Goal: Information Seeking & Learning: Learn about a topic

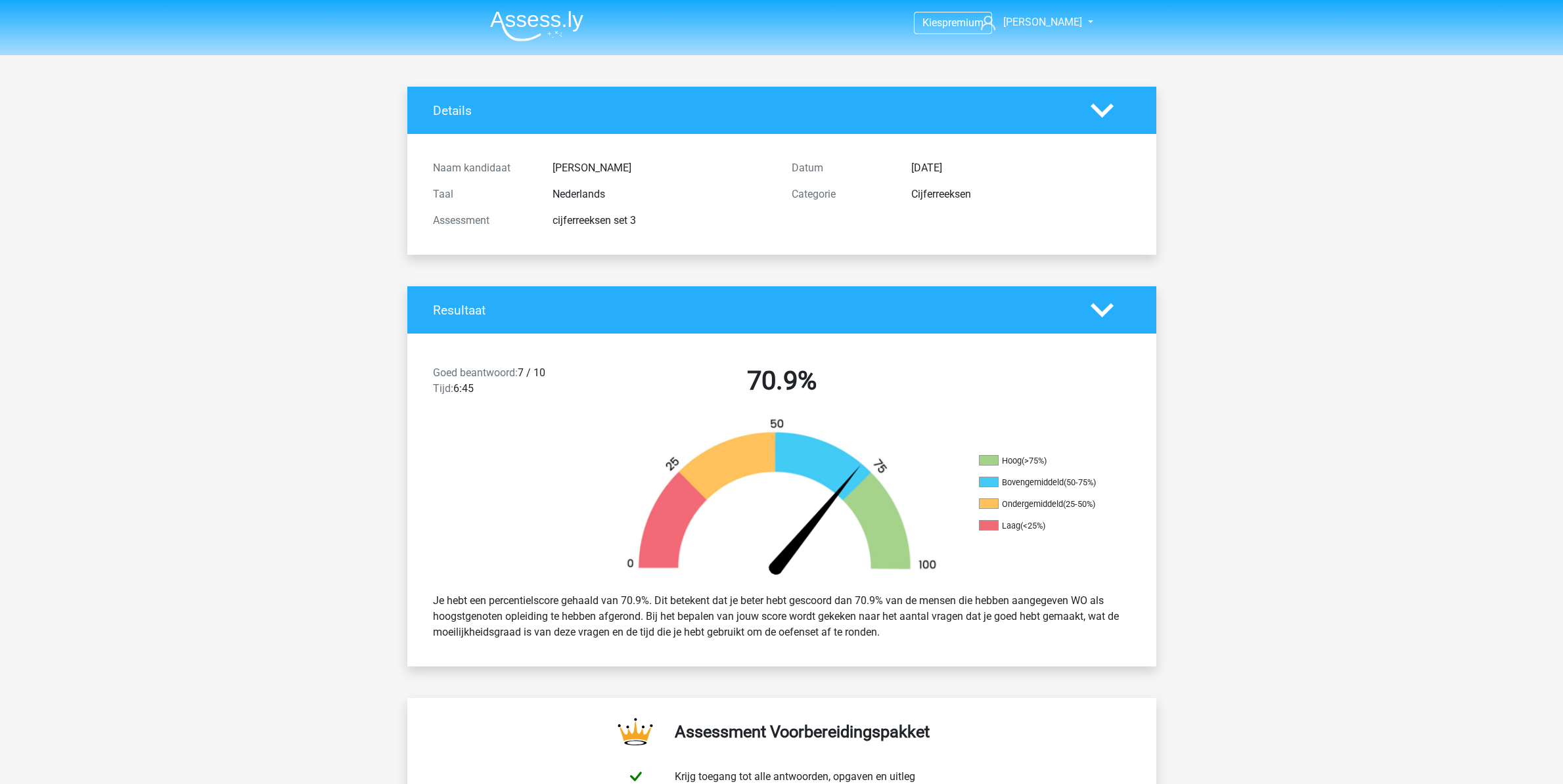
scroll to position [1172, 0]
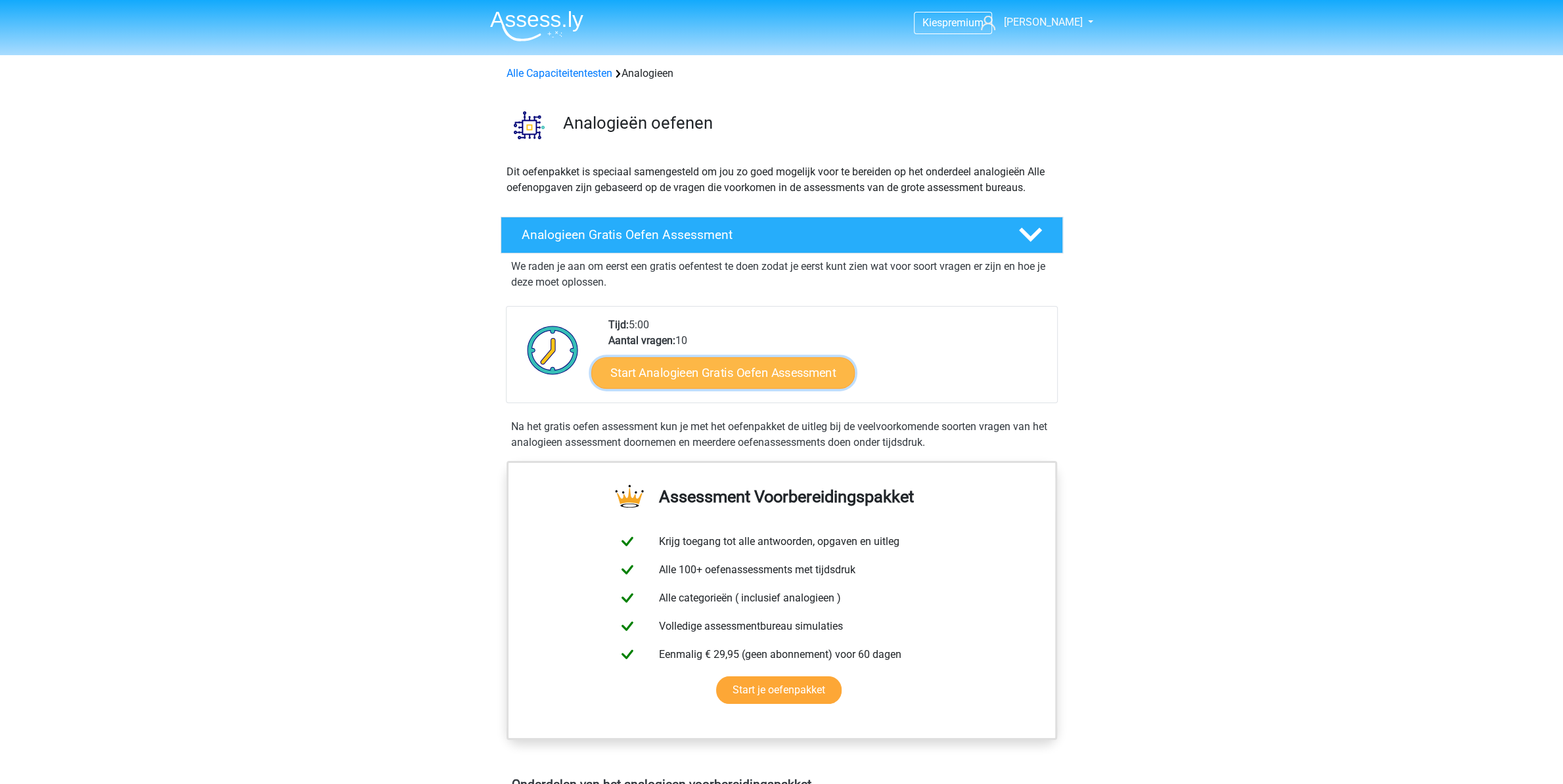
click at [756, 364] on link "Start Analogieen Gratis Oefen Assessment" at bounding box center [723, 372] width 264 height 32
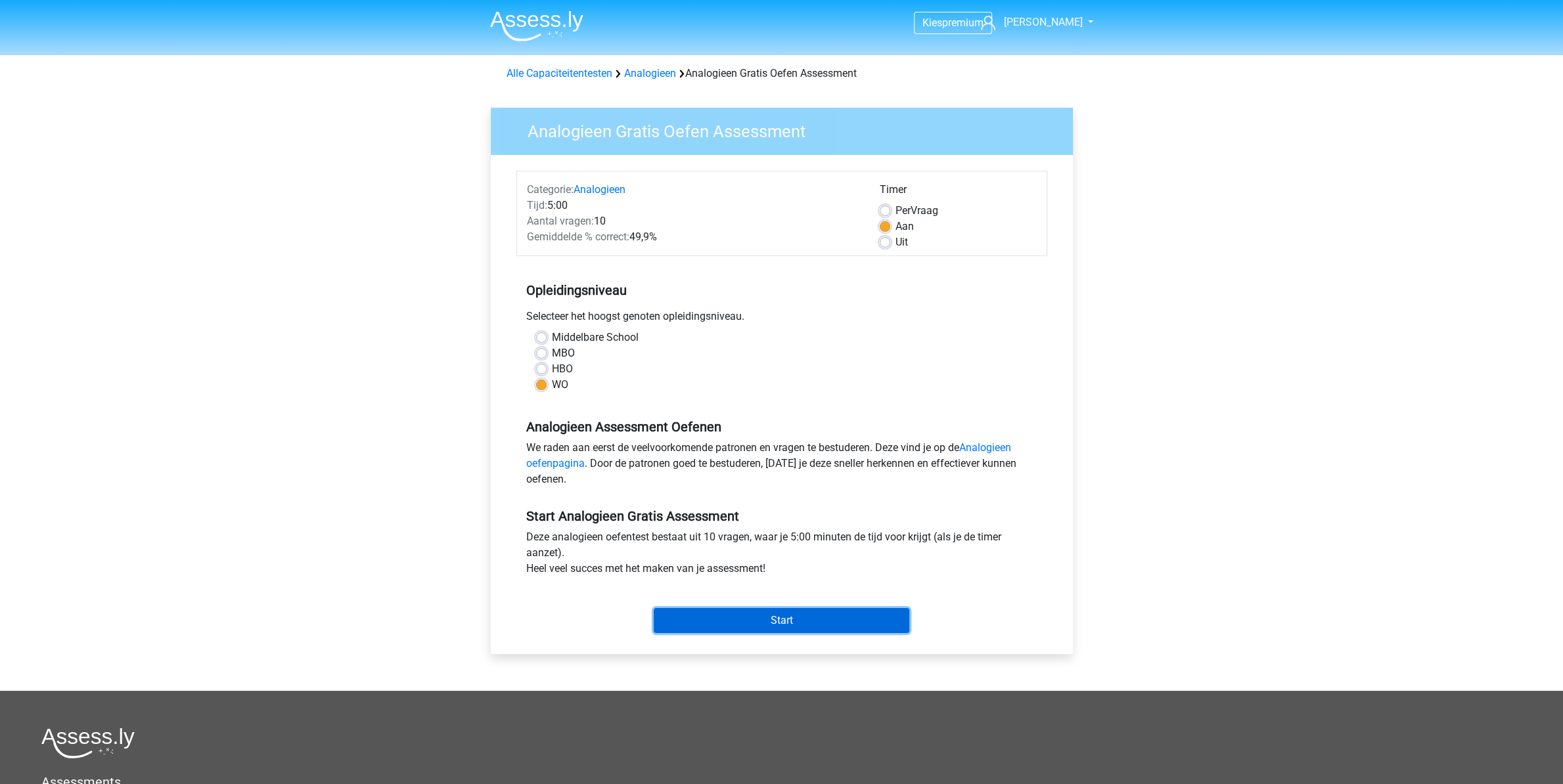
click at [764, 614] on input "Start" at bounding box center [781, 621] width 255 height 25
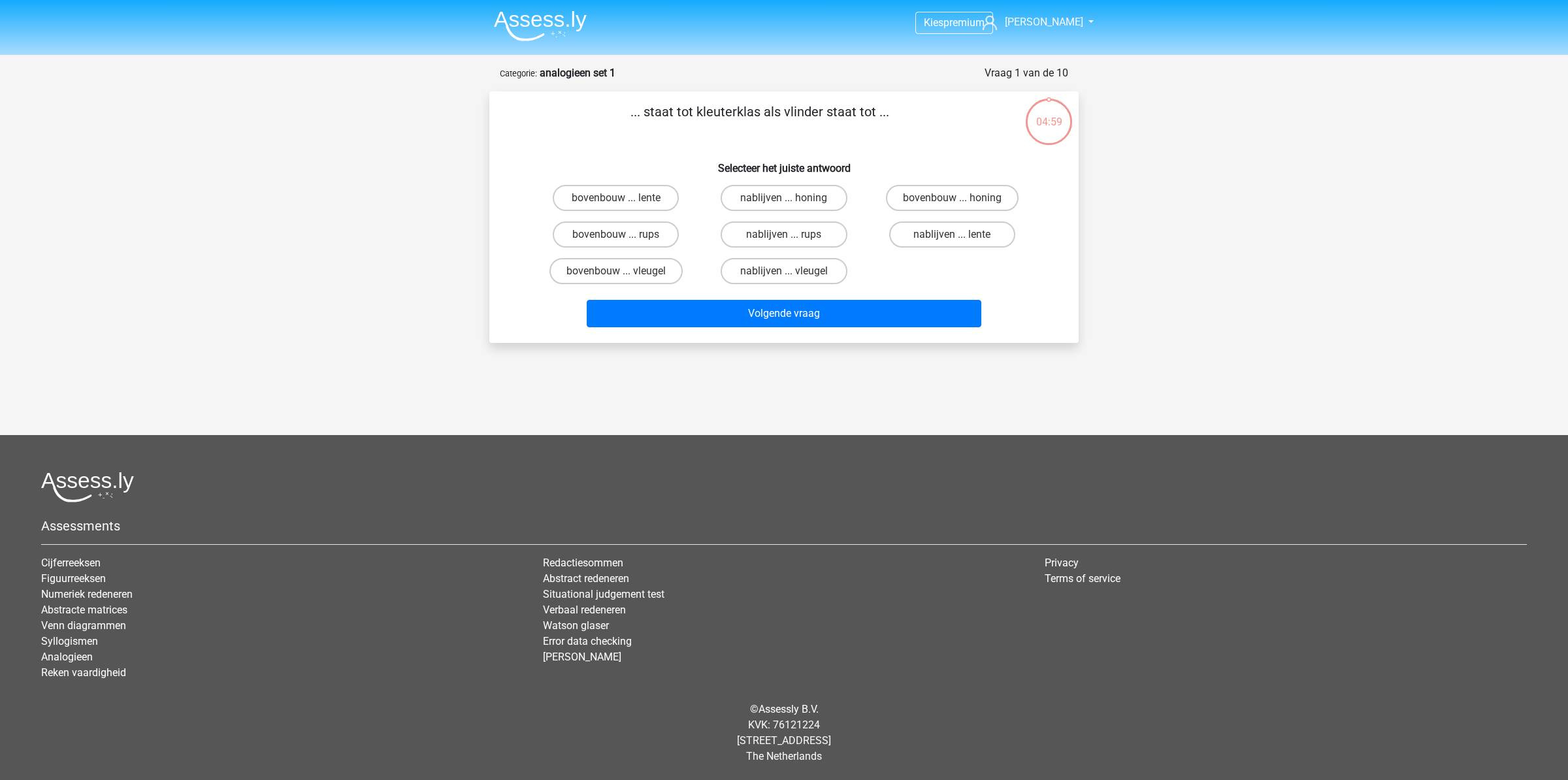
click at [671, 114] on p "... staat tot kleuterklas als vlinder staat tot ..." at bounding box center [759, 122] width 498 height 39
drag, startPoint x: 671, startPoint y: 114, endPoint x: 721, endPoint y: 113, distance: 50.0
click at [671, 112] on p "... staat tot kleuterklas als vlinder staat tot ..." at bounding box center [759, 122] width 498 height 39
click at [724, 113] on p "... staat tot kleuterklas als vlinder staat tot ..." at bounding box center [759, 122] width 498 height 39
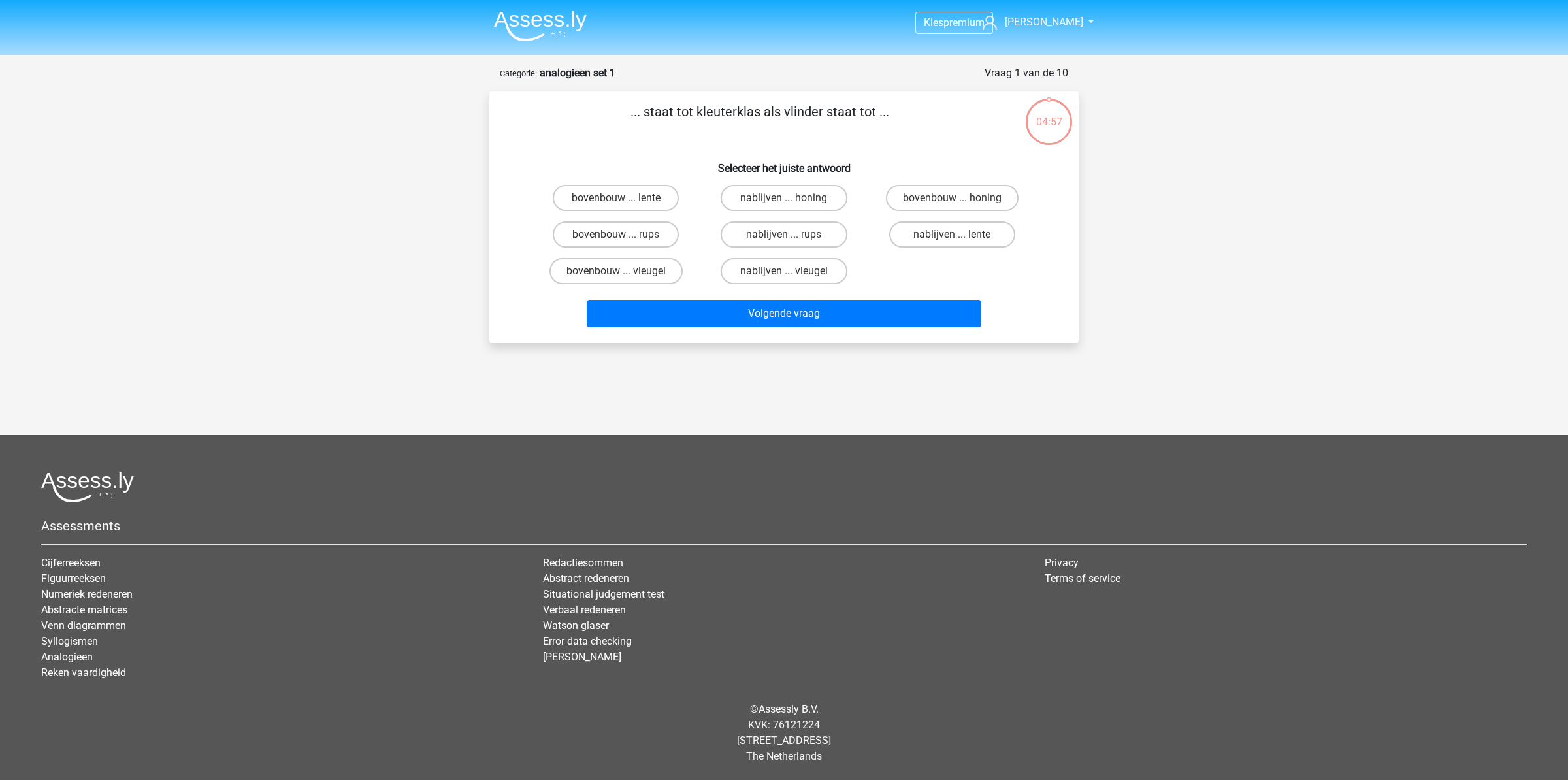
click at [790, 115] on p "... staat tot kleuterklas als vlinder staat tot ..." at bounding box center [759, 122] width 498 height 39
click at [714, 146] on div "... staat tot kleuterklas als vlinder staat tot ... Selecteer het juiste antwoo…" at bounding box center [784, 218] width 579 height 231
click at [645, 236] on label "bovenbouw ... rups" at bounding box center [616, 235] width 126 height 26
click at [624, 236] on input "bovenbouw ... rups" at bounding box center [620, 238] width 8 height 8
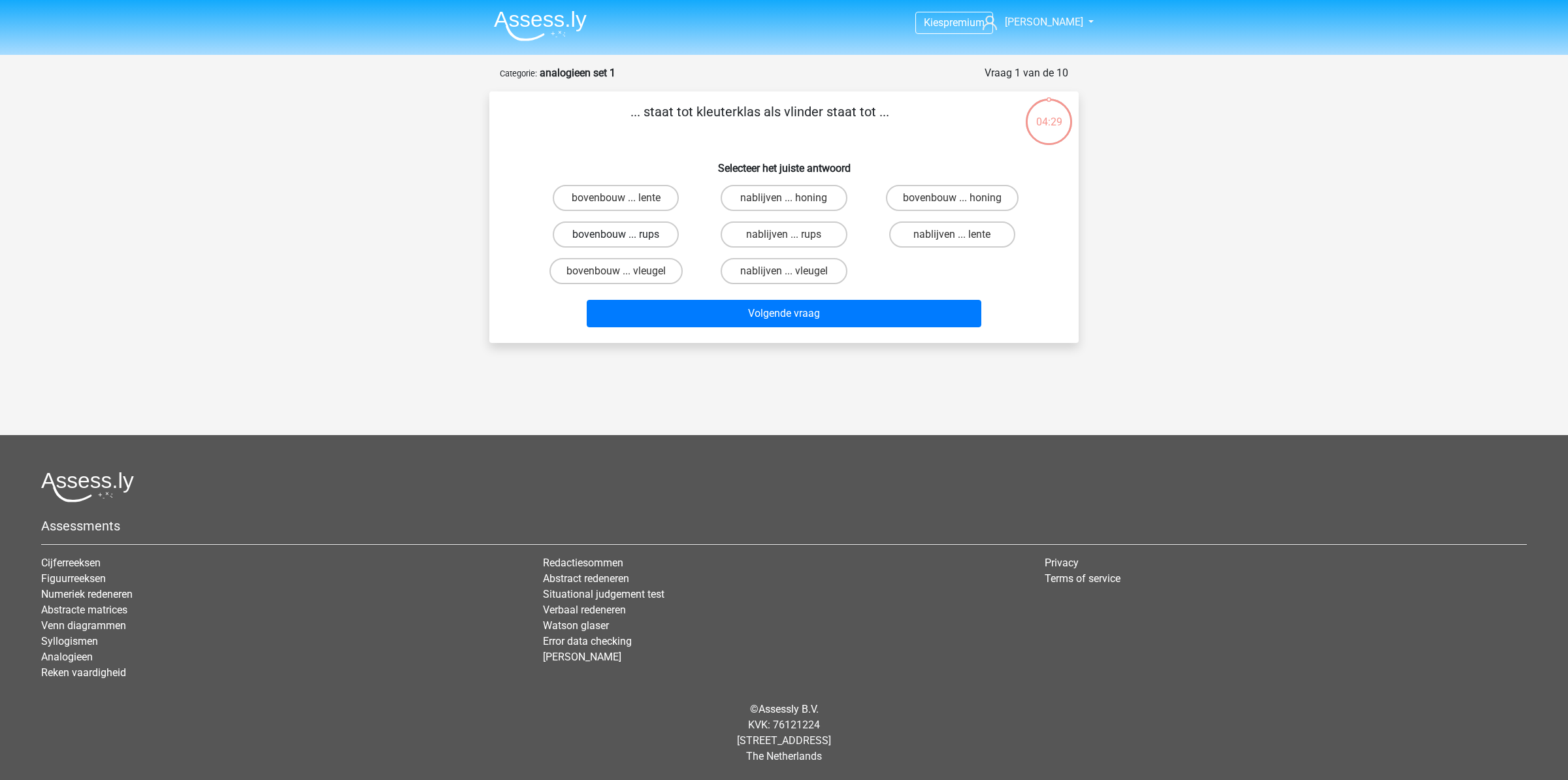
radio input "true"
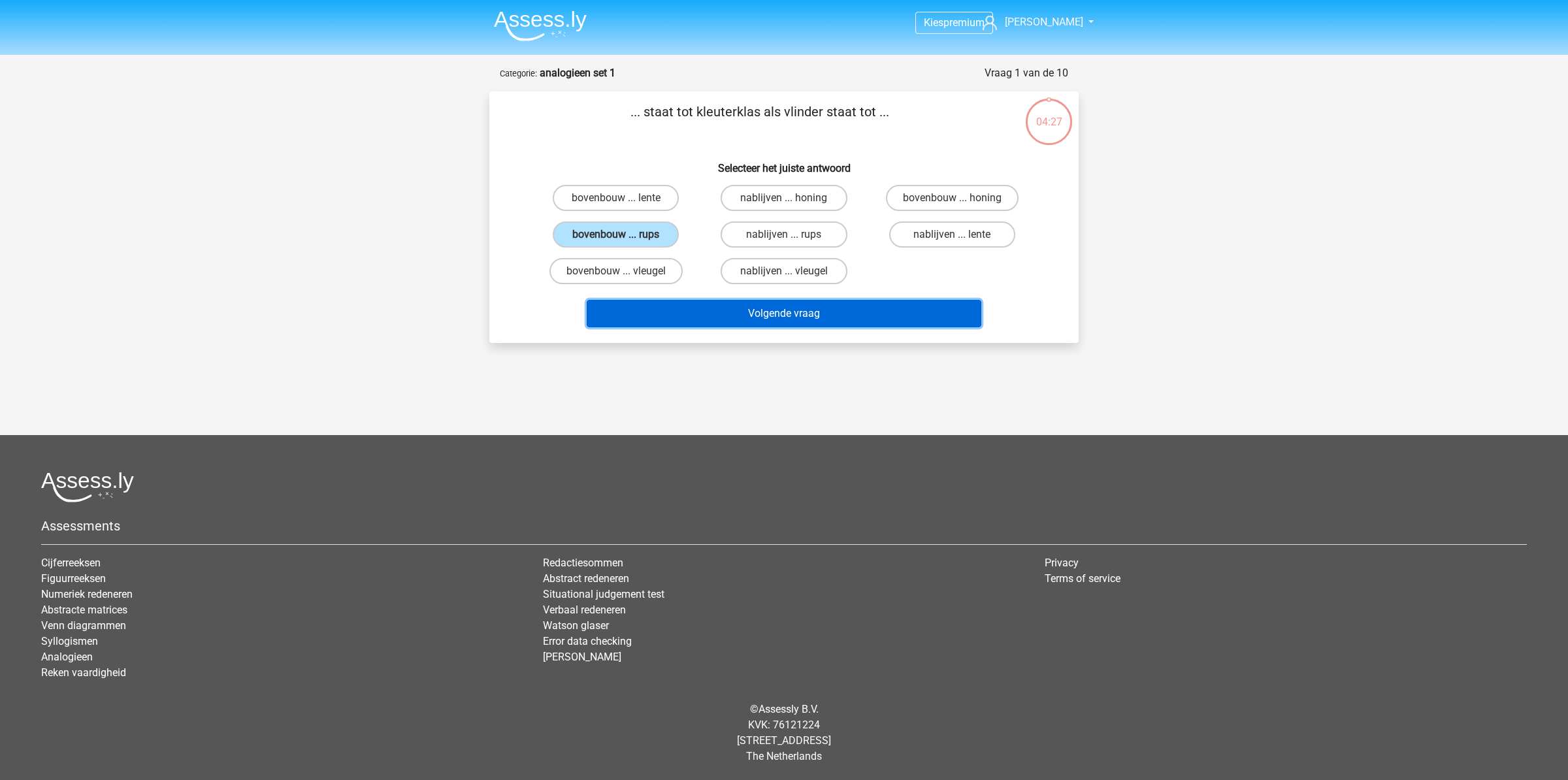
click at [738, 319] on button "Volgende vraag" at bounding box center [784, 314] width 395 height 28
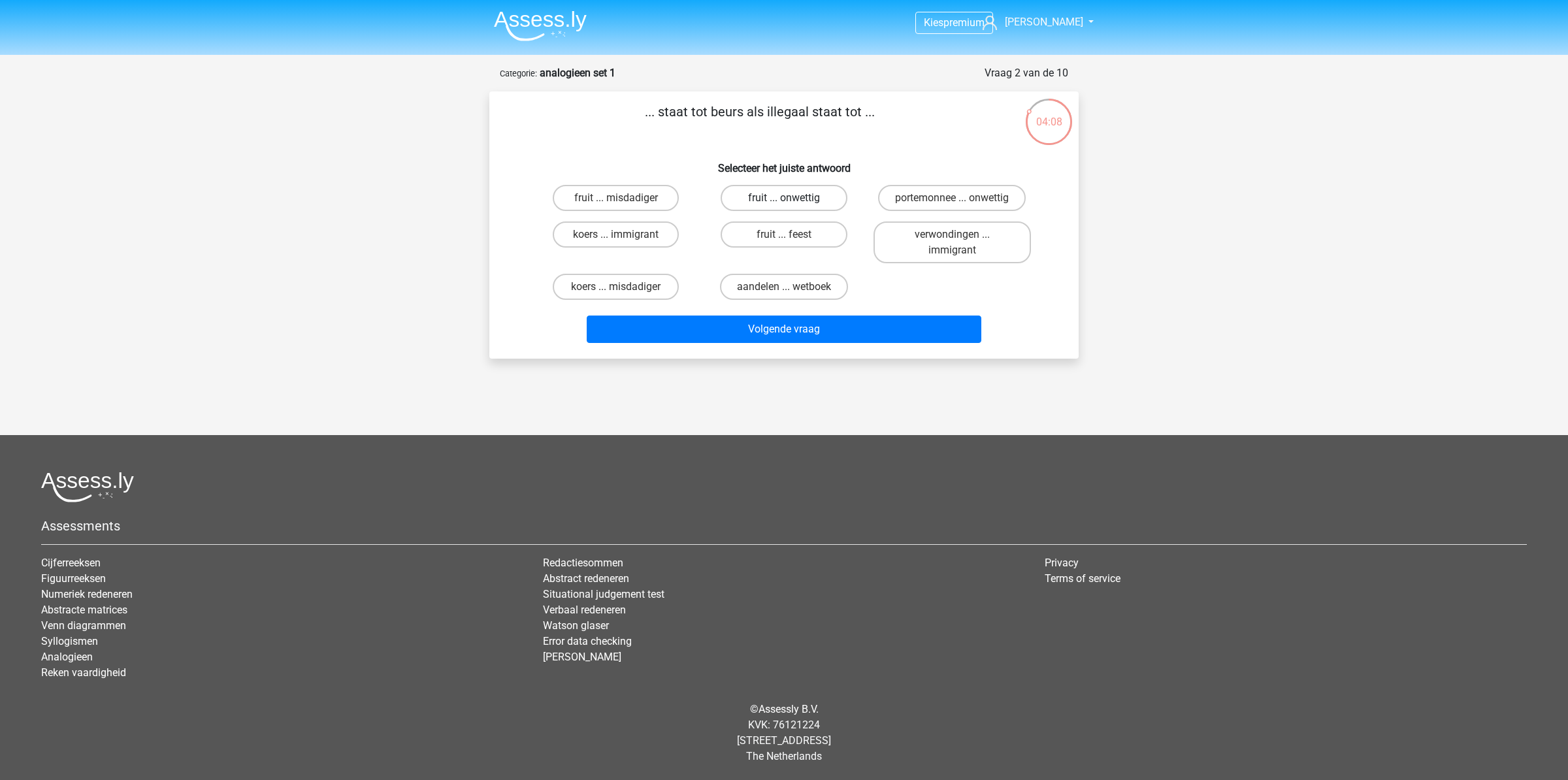
click at [779, 192] on label "fruit ... onwettig" at bounding box center [784, 198] width 126 height 26
click at [784, 198] on input "fruit ... onwettig" at bounding box center [787, 202] width 8 height 8
radio input "true"
click at [773, 285] on label "aandelen ... wetboek" at bounding box center [784, 287] width 128 height 26
click at [784, 287] on input "aandelen ... wetboek" at bounding box center [787, 291] width 8 height 8
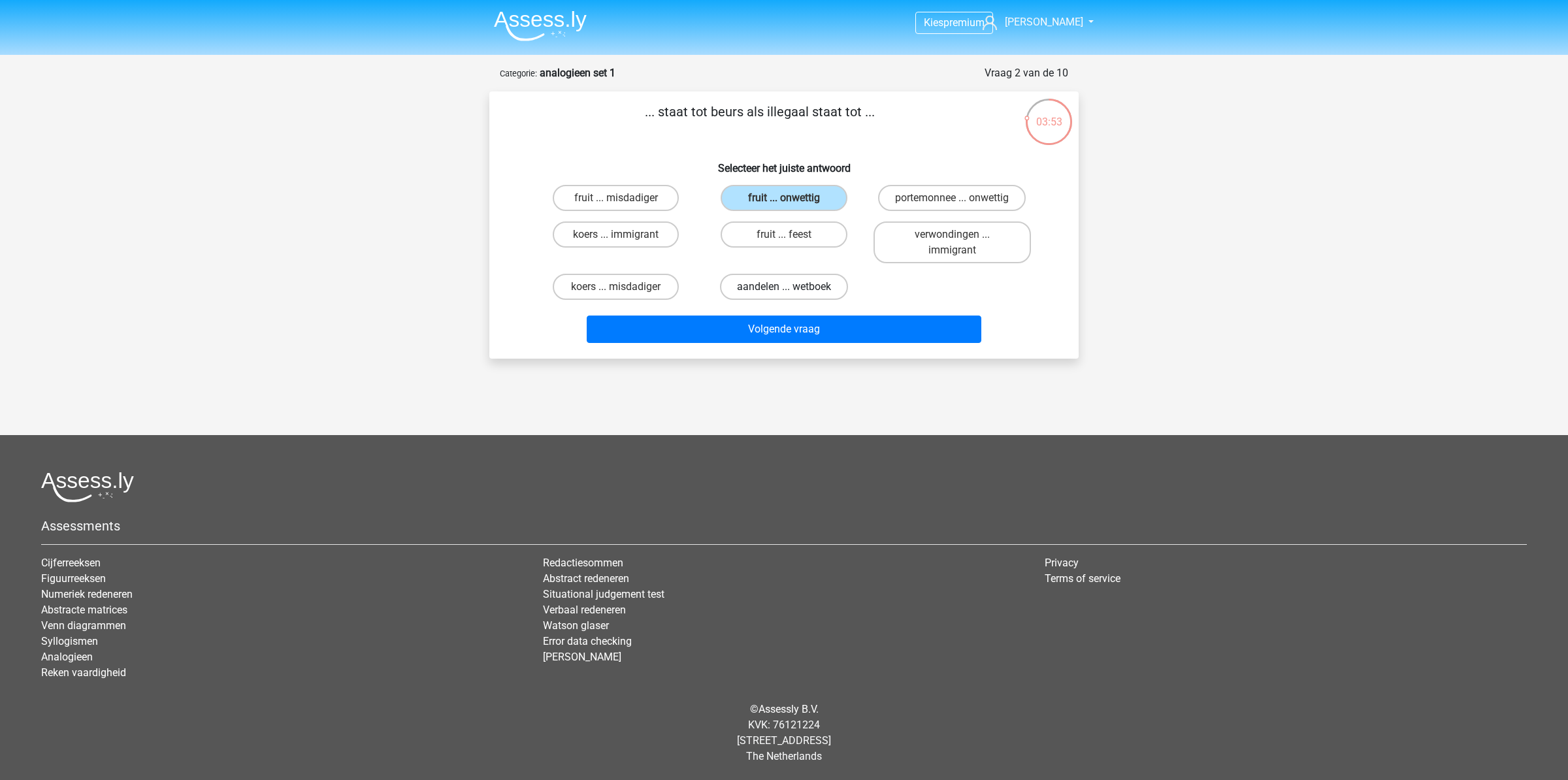
radio input "true"
click at [944, 203] on label "portemonnee ... onwettig" at bounding box center [952, 198] width 148 height 26
click at [952, 203] on input "portemonnee ... onwettig" at bounding box center [956, 202] width 8 height 8
radio input "true"
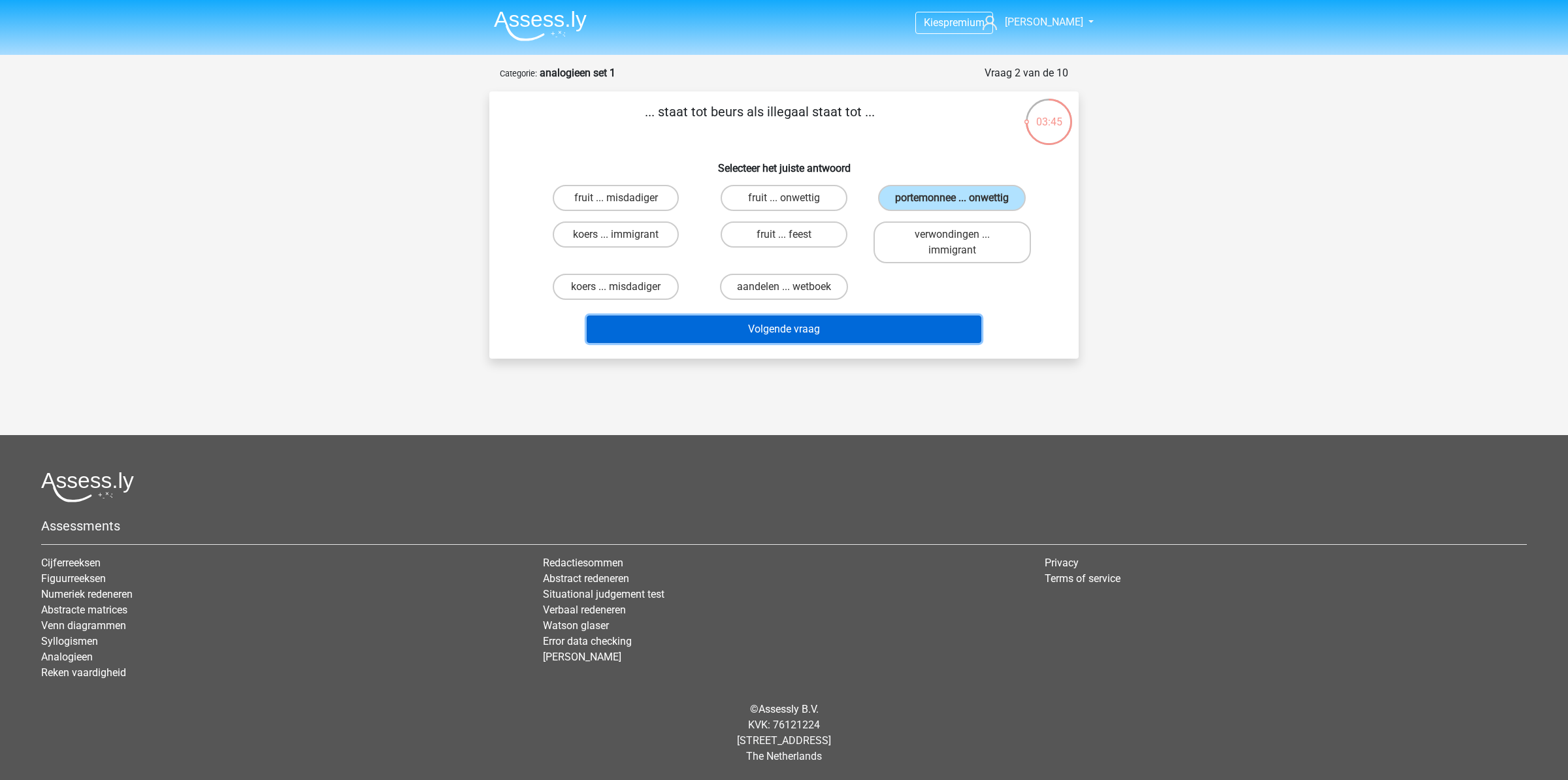
click at [797, 340] on button "Volgende vraag" at bounding box center [784, 329] width 395 height 28
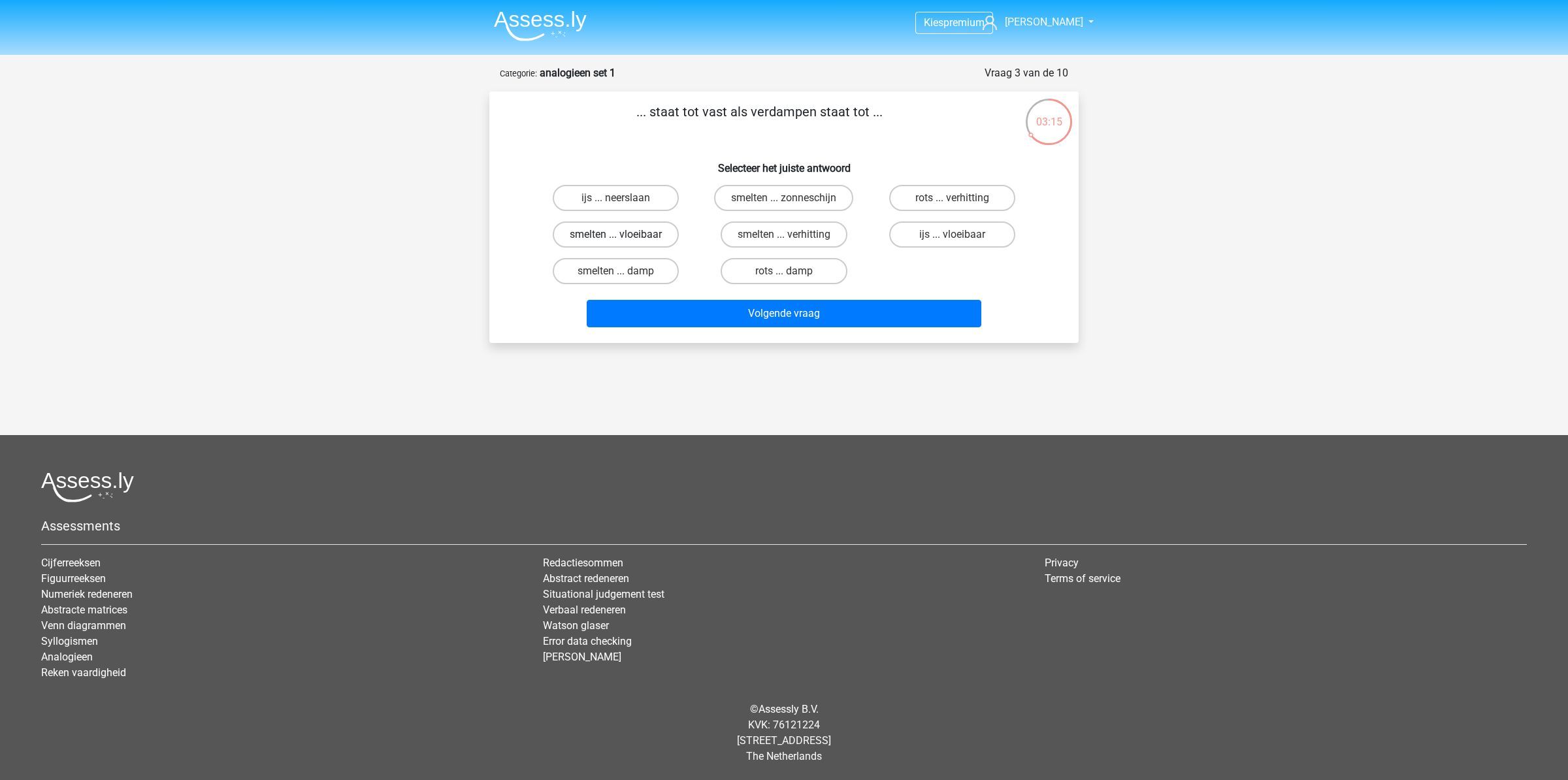
click at [649, 238] on label "smelten ... vloeibaar" at bounding box center [616, 235] width 126 height 26
click at [624, 238] on input "smelten ... vloeibaar" at bounding box center [620, 238] width 8 height 8
radio input "true"
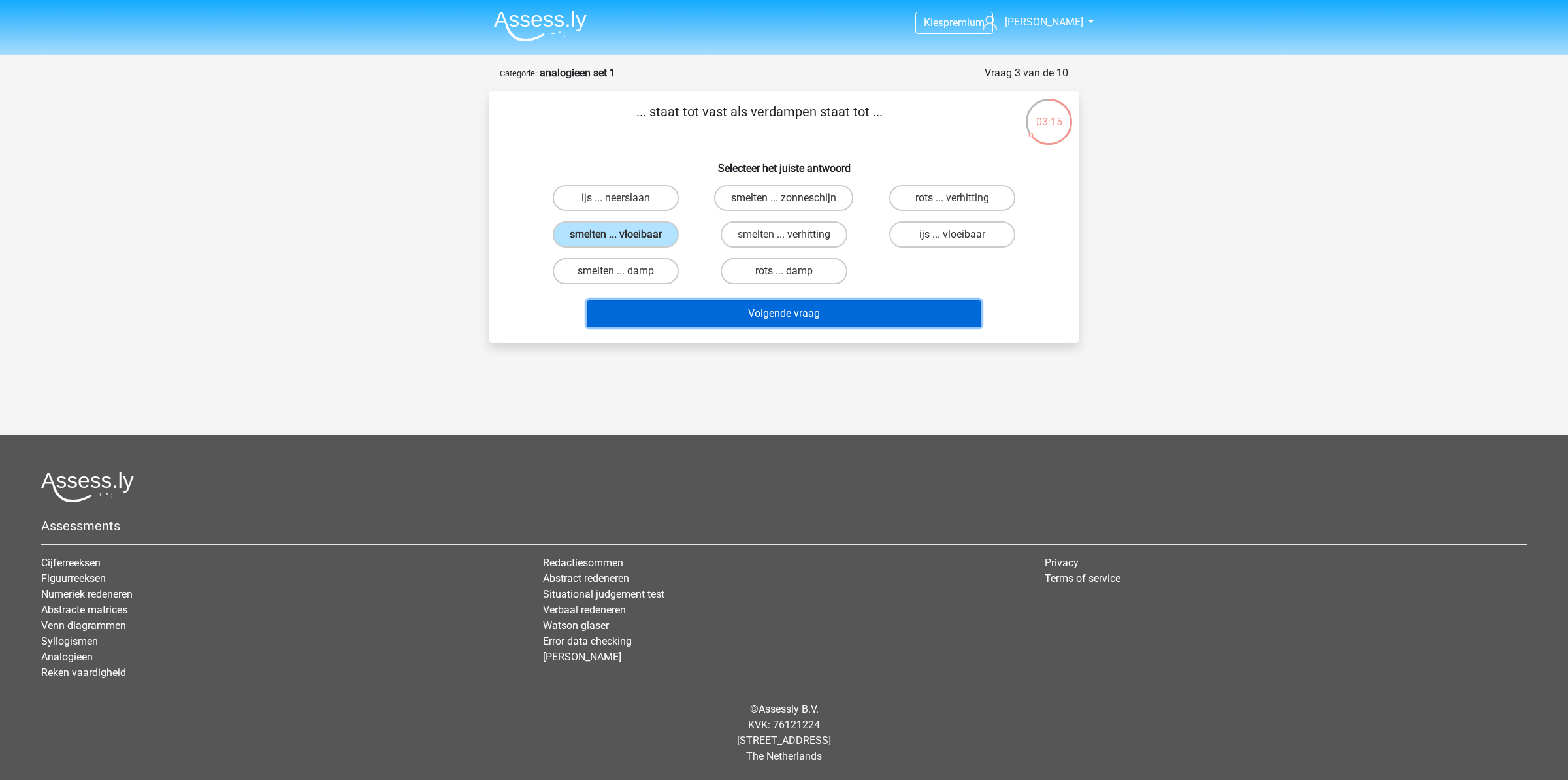
click at [774, 311] on button "Volgende vraag" at bounding box center [784, 314] width 395 height 28
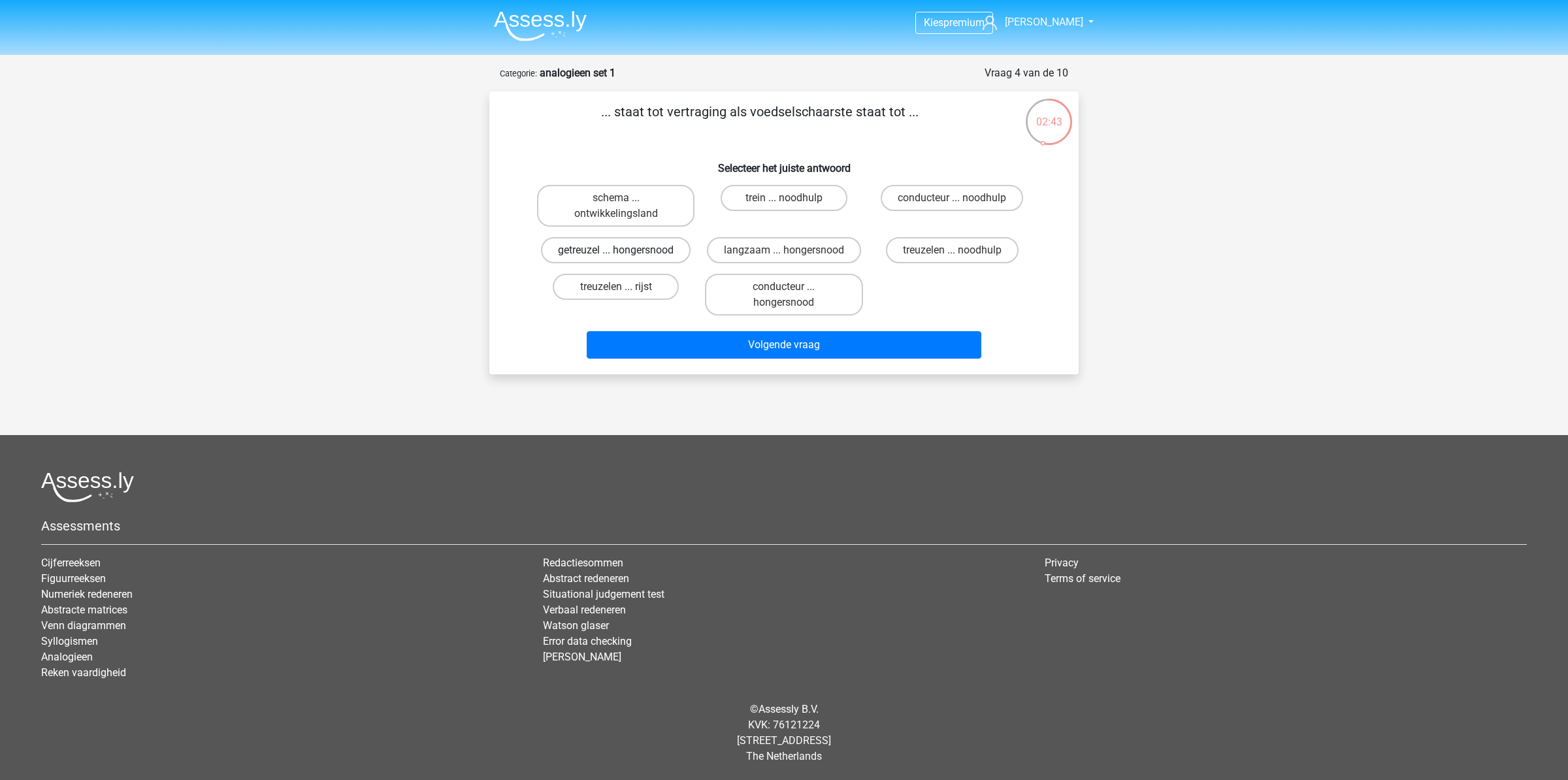
click at [633, 248] on label "getreuzel ... hongersnood" at bounding box center [615, 250] width 150 height 26
click at [624, 250] on input "getreuzel ... hongersnood" at bounding box center [620, 254] width 8 height 8
radio input "true"
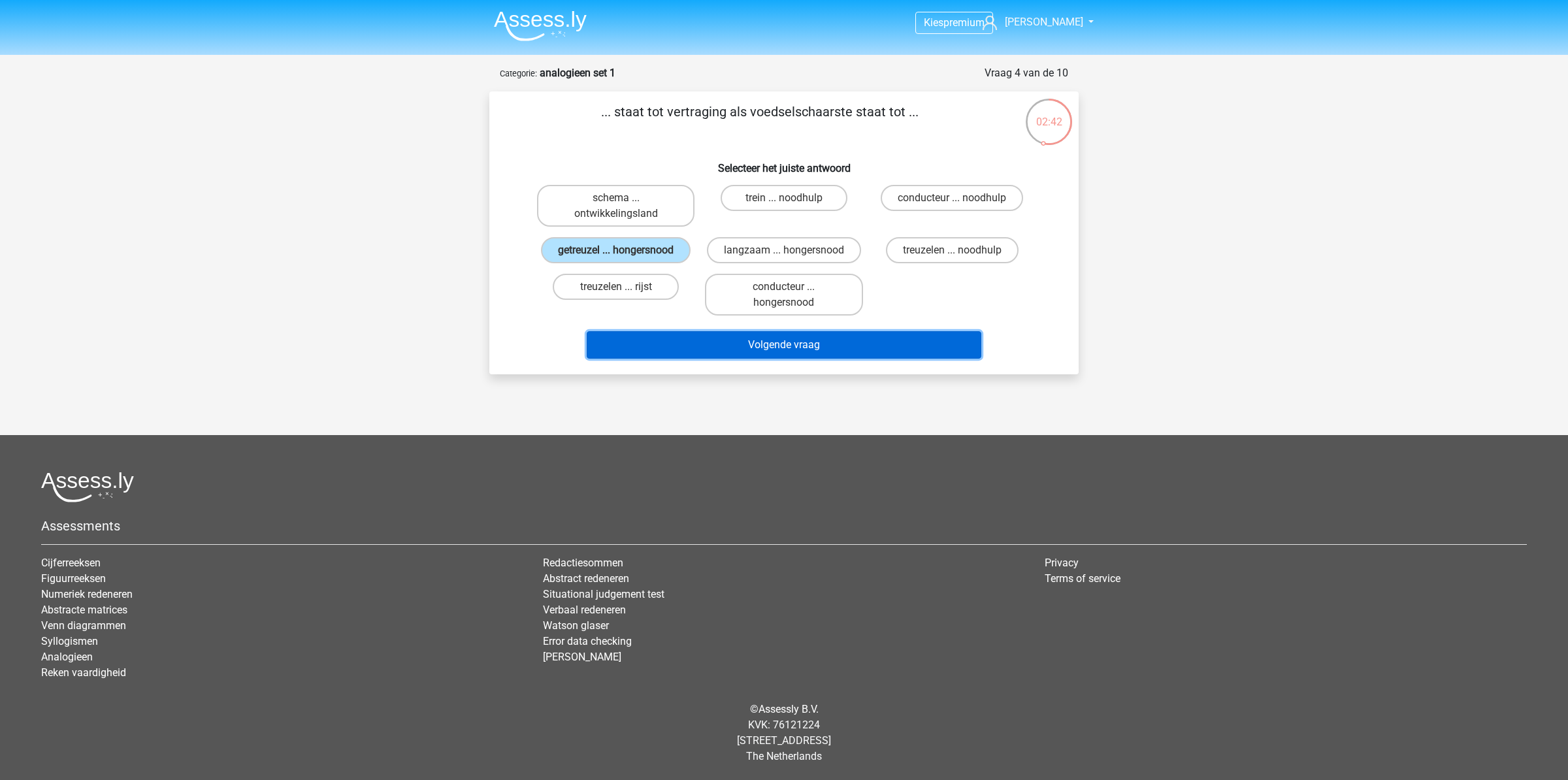
click at [748, 358] on button "Volgende vraag" at bounding box center [784, 345] width 395 height 28
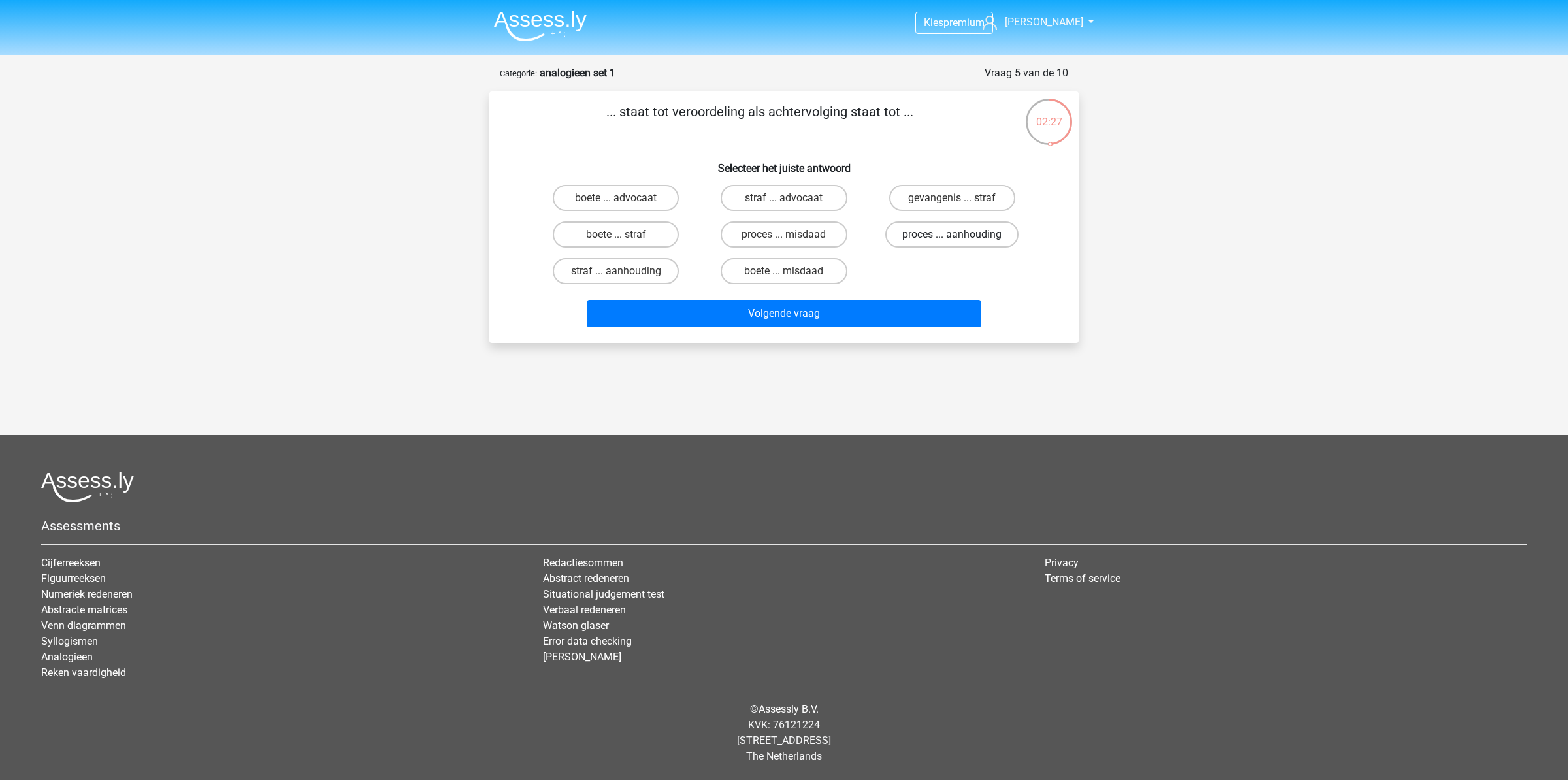
click at [930, 242] on label "proces ... aanhouding" at bounding box center [951, 235] width 133 height 26
click at [952, 242] on input "proces ... aanhouding" at bounding box center [956, 238] width 8 height 8
radio input "true"
click at [801, 232] on label "proces ... misdaad" at bounding box center [784, 235] width 126 height 26
click at [792, 235] on input "proces ... misdaad" at bounding box center [787, 238] width 8 height 8
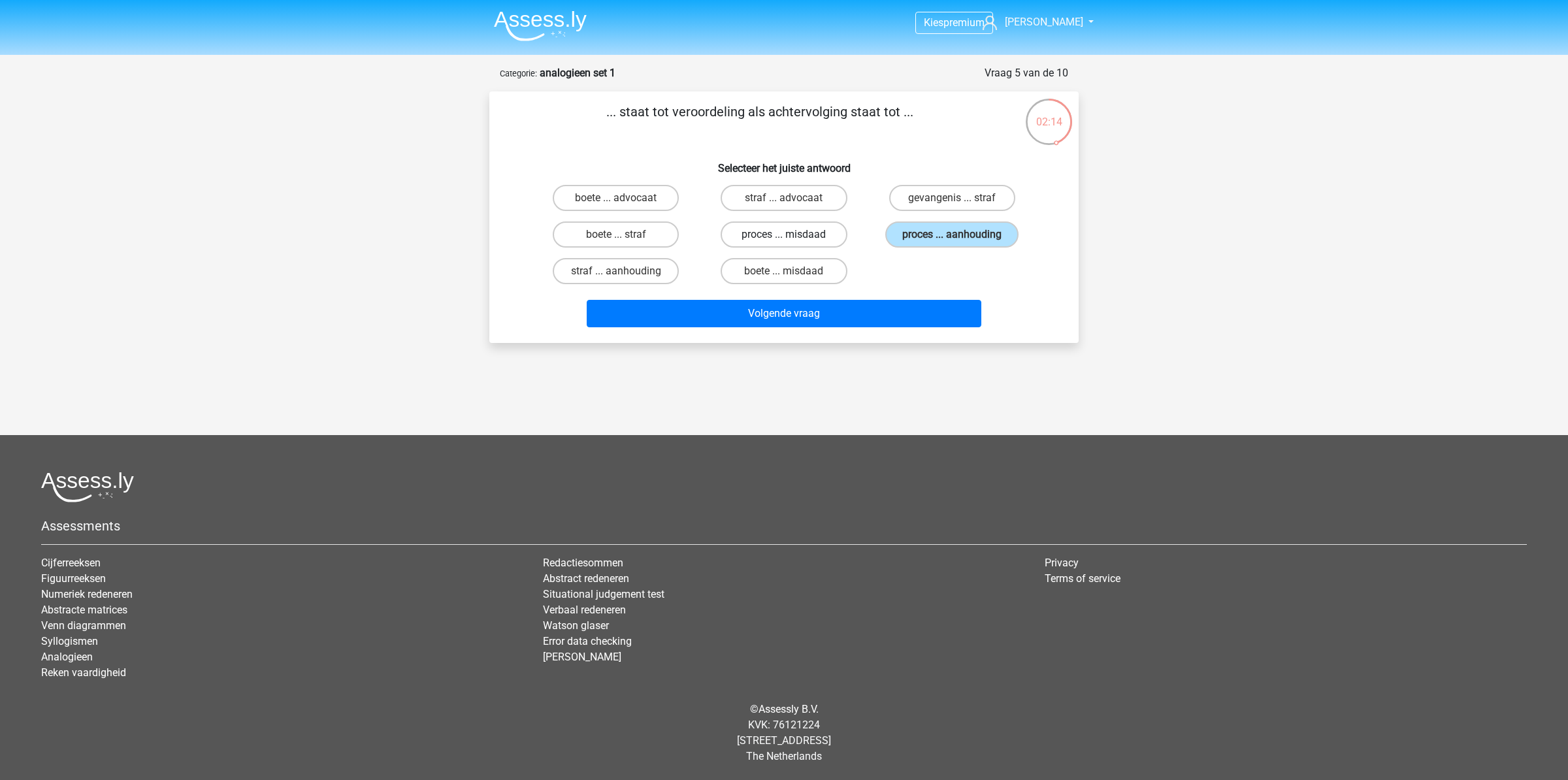
radio input "true"
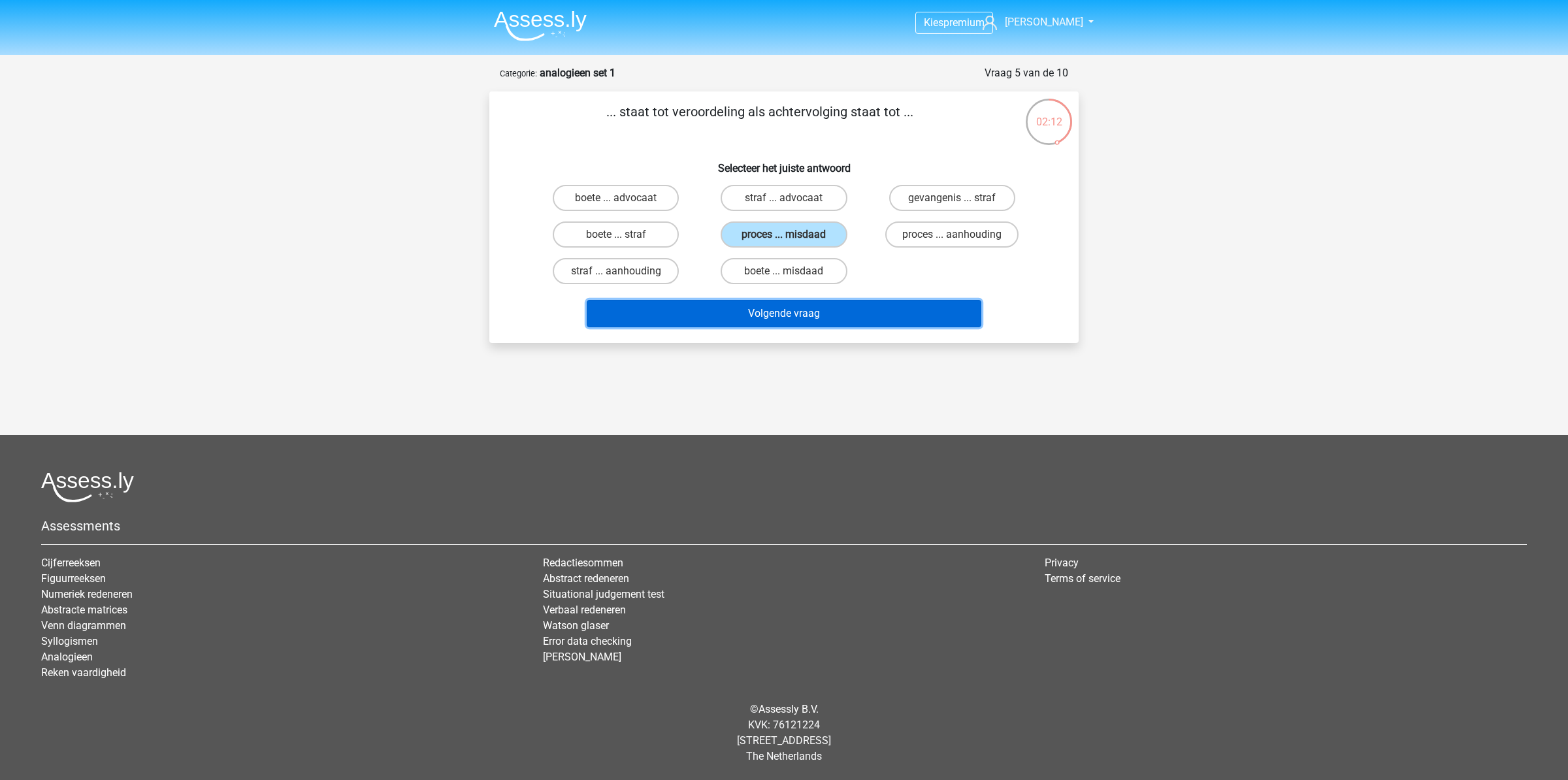
click at [736, 309] on button "Volgende vraag" at bounding box center [784, 314] width 395 height 28
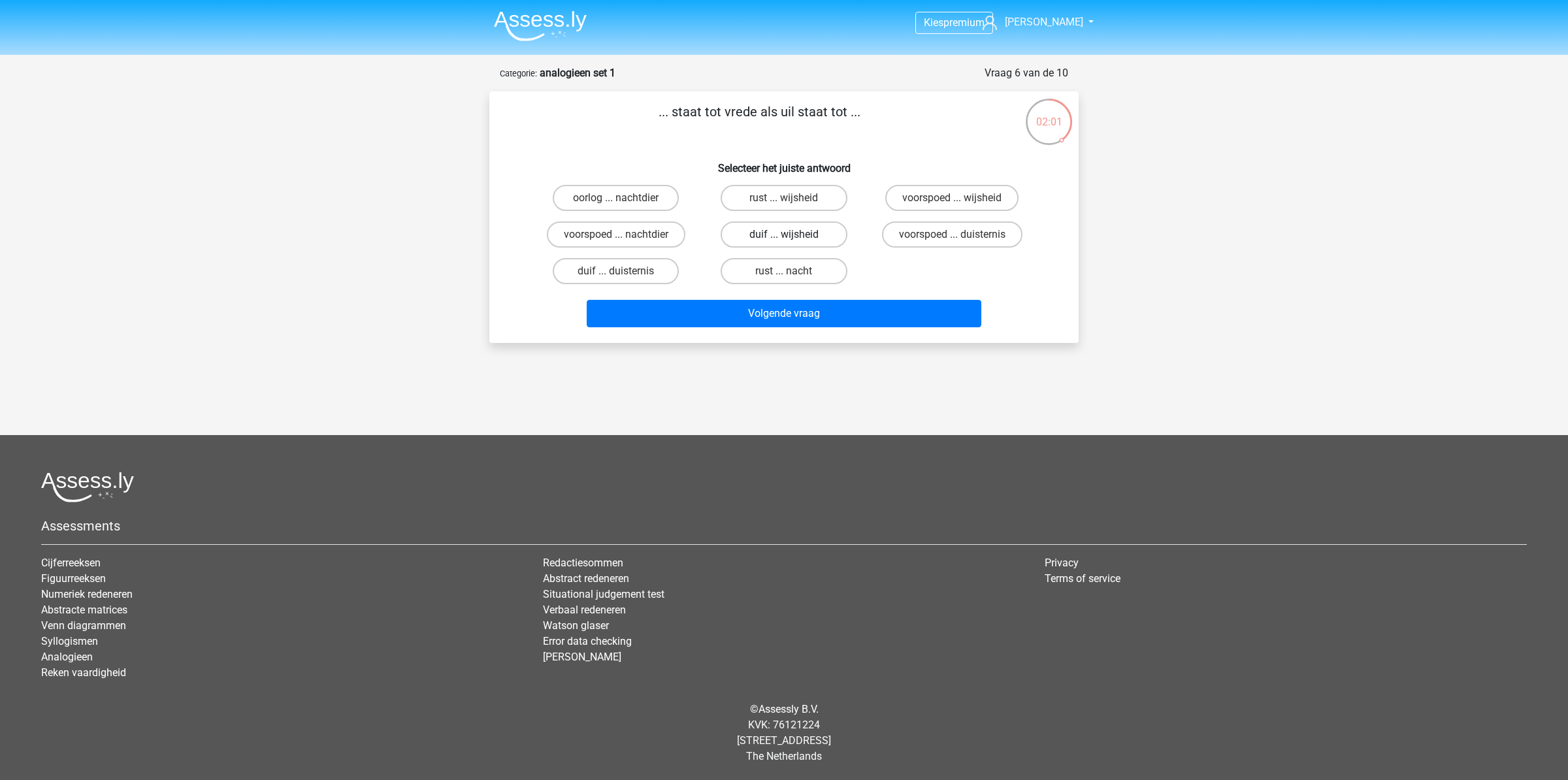
click at [812, 237] on label "duif ... wijsheid" at bounding box center [784, 235] width 126 height 26
click at [792, 237] on input "duif ... wijsheid" at bounding box center [787, 238] width 8 height 8
radio input "true"
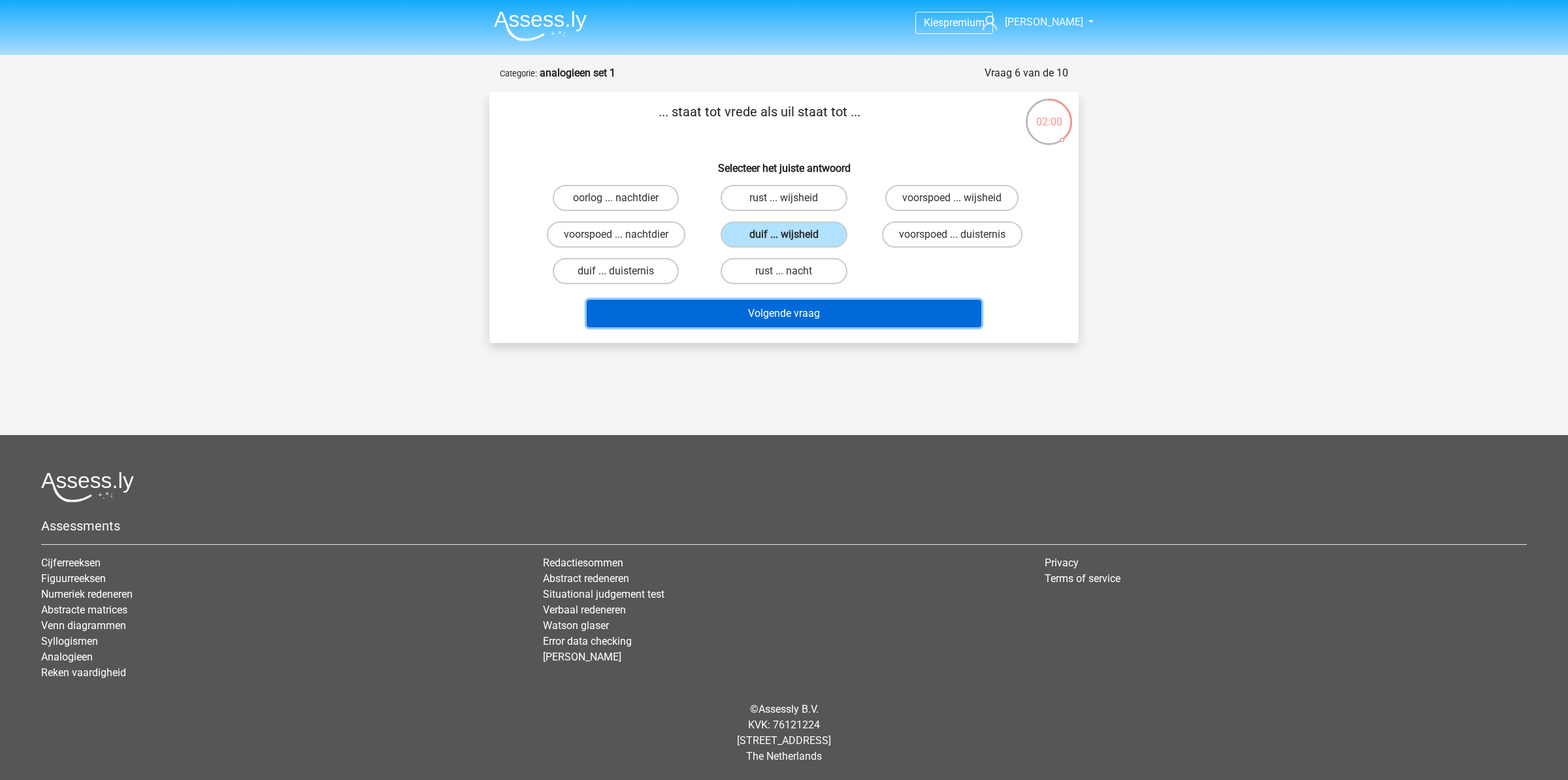
click at [791, 310] on button "Volgende vraag" at bounding box center [784, 314] width 395 height 28
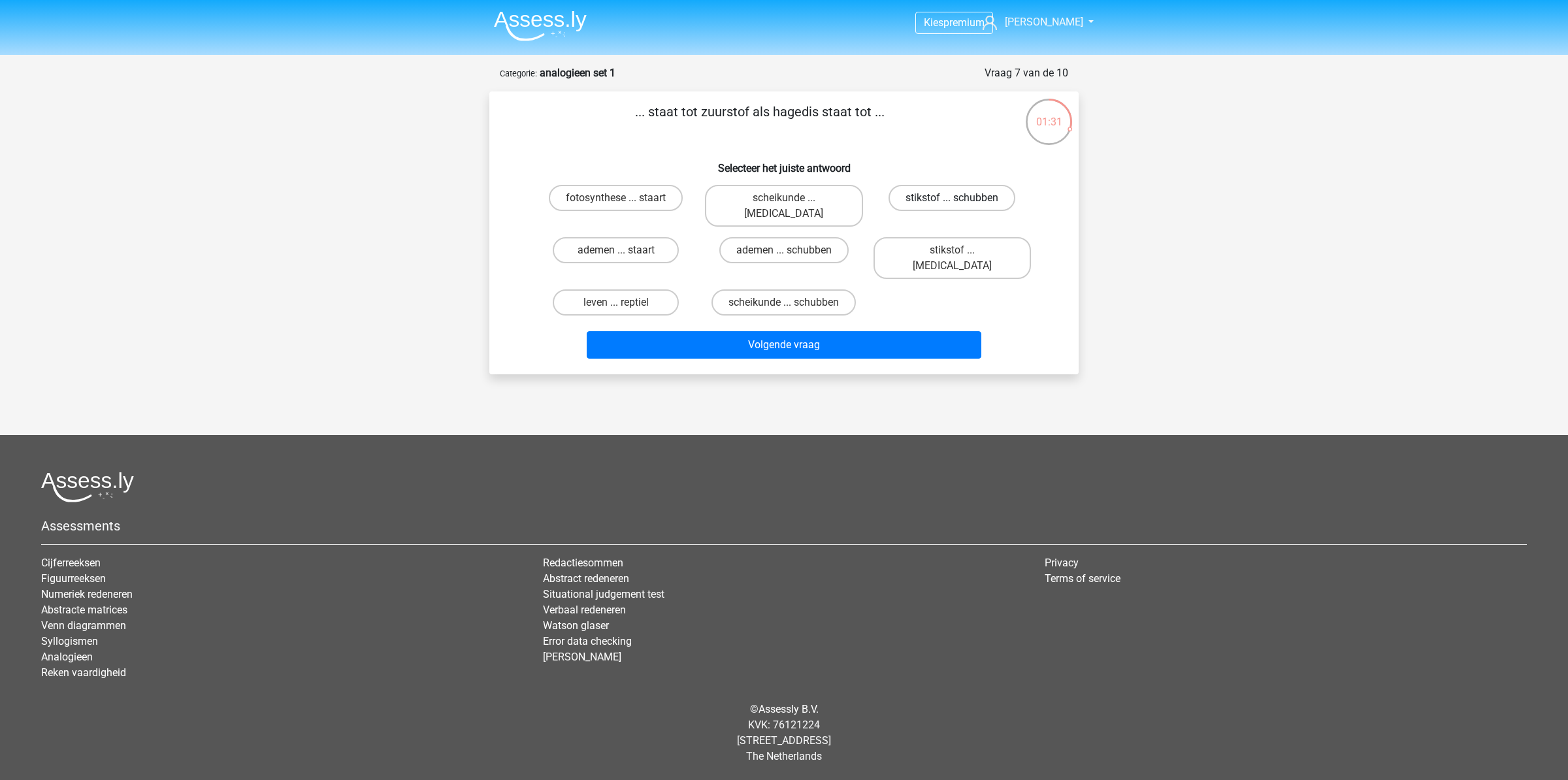
click at [935, 189] on label "stikstof ... schubben" at bounding box center [951, 198] width 127 height 26
click at [952, 198] on input "stikstof ... schubben" at bounding box center [956, 202] width 8 height 8
radio input "true"
click at [844, 332] on button "Volgende vraag" at bounding box center [784, 345] width 395 height 28
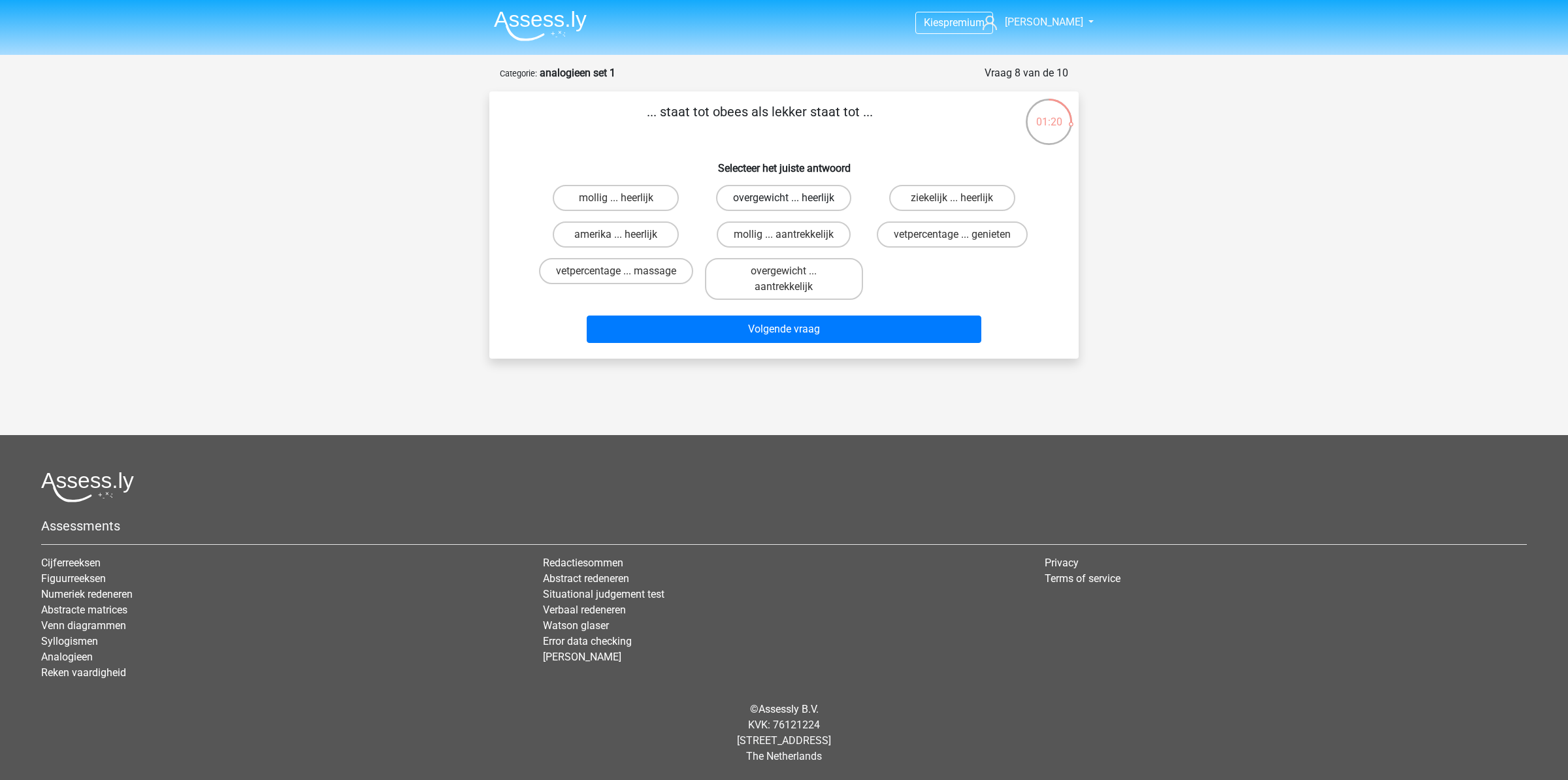
click at [830, 202] on label "overgewicht ... heerlijk" at bounding box center [784, 198] width 135 height 26
click at [792, 202] on input "overgewicht ... heerlijk" at bounding box center [787, 202] width 8 height 8
radio input "true"
click at [836, 330] on button "Volgende vraag" at bounding box center [784, 329] width 395 height 28
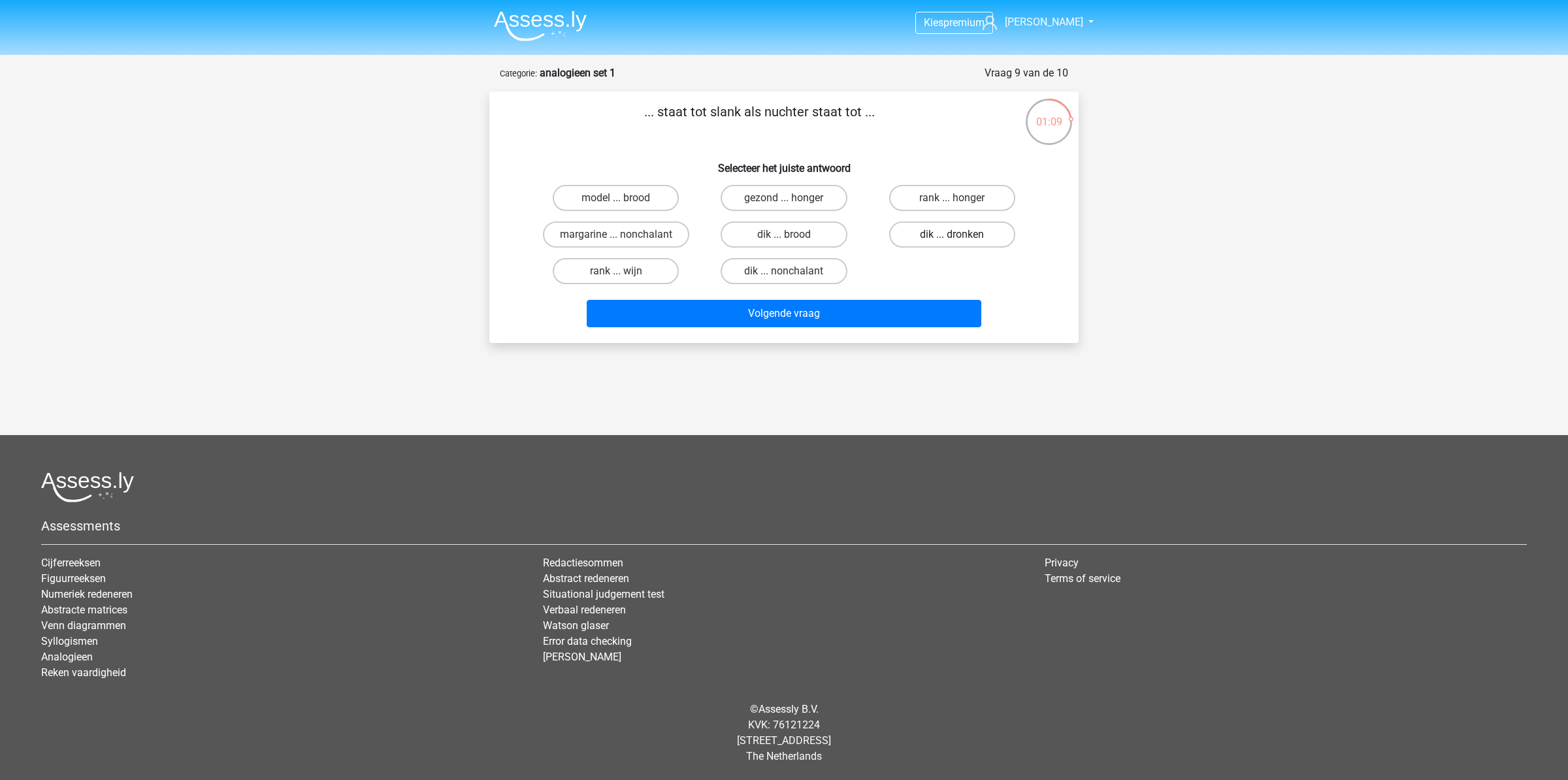
click at [950, 235] on label "dik ... dronken" at bounding box center [952, 235] width 126 height 26
click at [952, 235] on input "dik ... dronken" at bounding box center [956, 238] width 8 height 8
radio input "true"
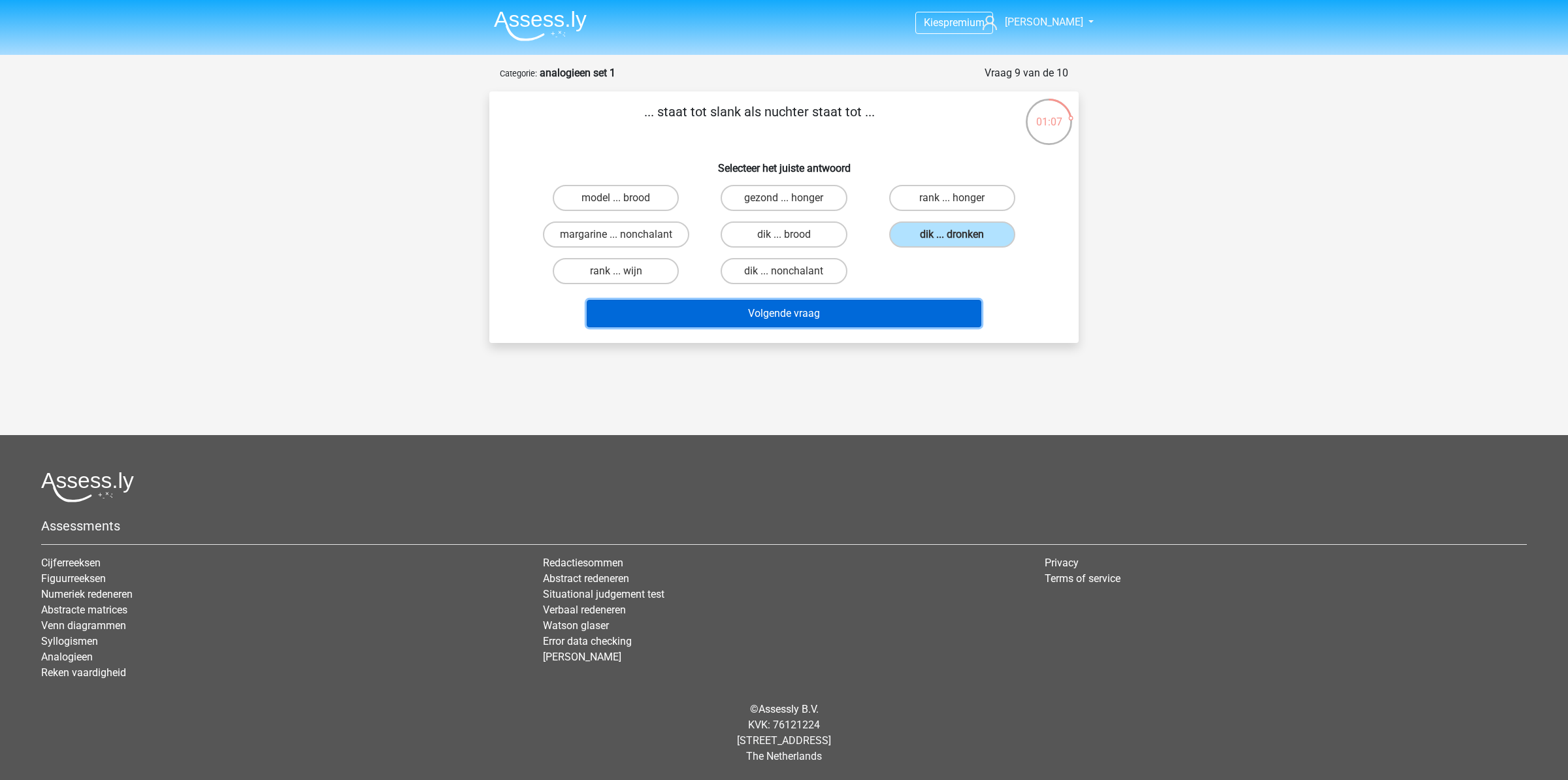
click at [856, 306] on button "Volgende vraag" at bounding box center [784, 314] width 395 height 28
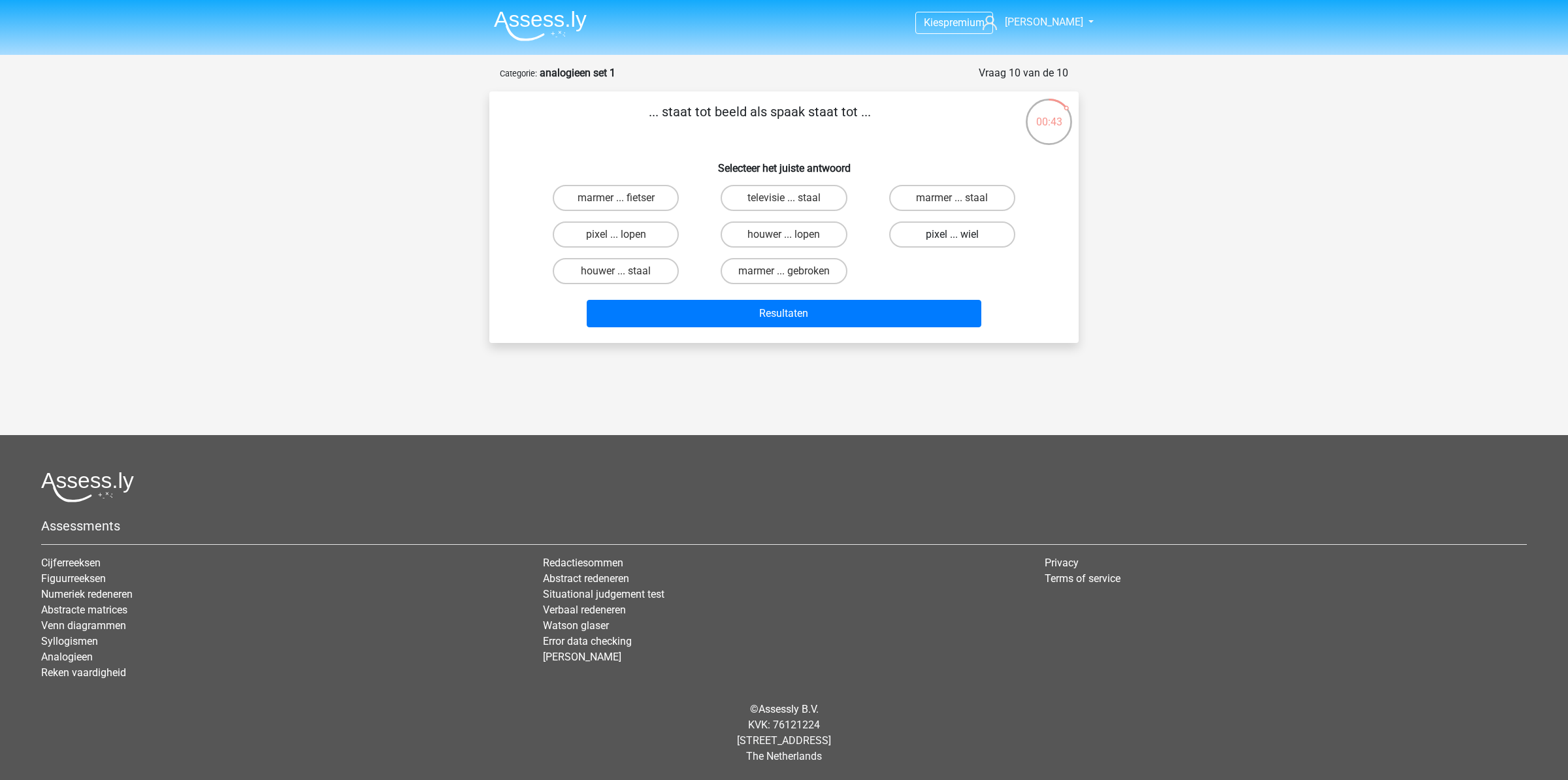
click at [922, 232] on label "pixel ... wiel" at bounding box center [952, 235] width 126 height 26
click at [952, 235] on input "pixel ... wiel" at bounding box center [956, 238] width 8 height 8
radio input "true"
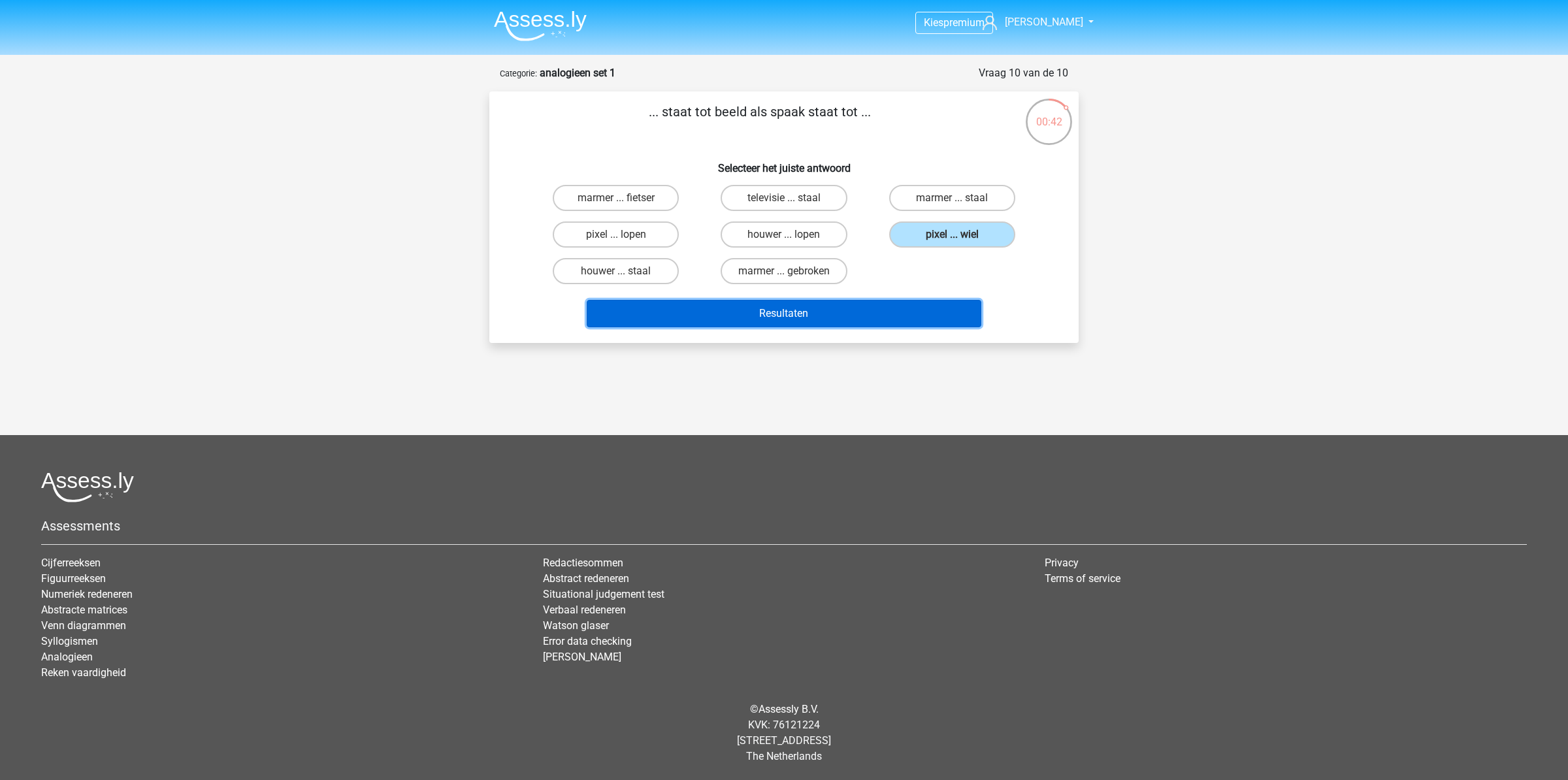
click at [844, 311] on button "Resultaten" at bounding box center [784, 314] width 395 height 28
